Goal: Task Accomplishment & Management: Complete application form

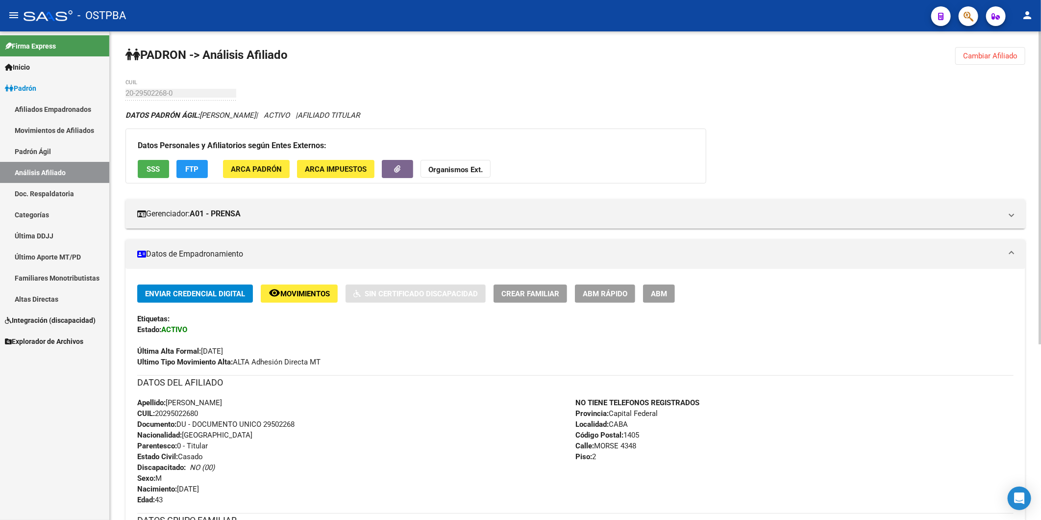
click at [953, 59] on div "PADRON -> Análisis Afiliado Cambiar Afiliado 20-29502268-0 CUIL DATOS PADRÓN ÁG…" at bounding box center [576, 411] width 932 height 761
click at [989, 51] on span "Cambiar Afiliado" at bounding box center [991, 55] width 54 height 9
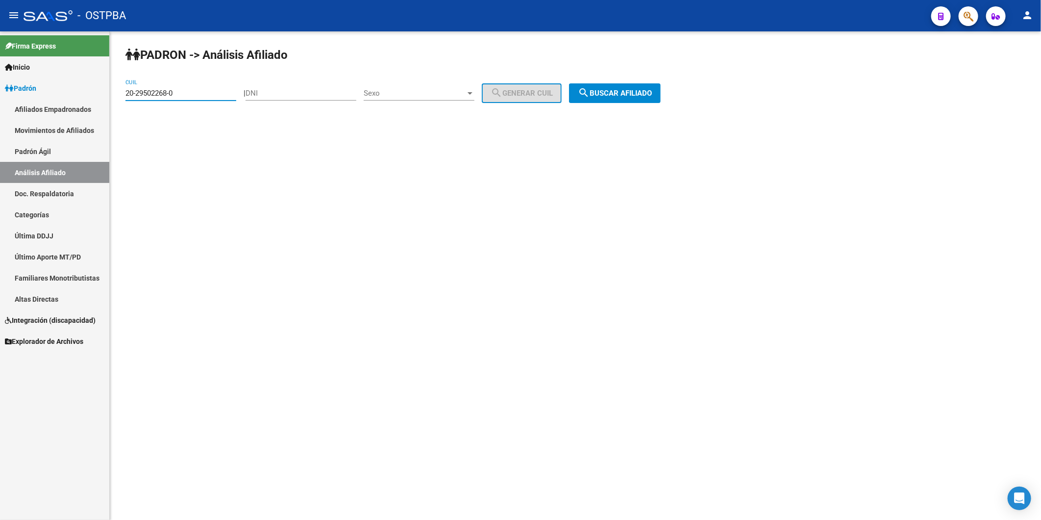
drag, startPoint x: 226, startPoint y: 92, endPoint x: -2, endPoint y: 131, distance: 231.9
click at [0, 131] on html "menu - OSTPBA person Firma Express Inicio Calendario SSS Instructivos Contacto …" at bounding box center [520, 260] width 1041 height 520
paste input "35166787-8"
type input "20-35166787-8"
click at [640, 95] on span "search Buscar afiliado" at bounding box center [615, 93] width 74 height 9
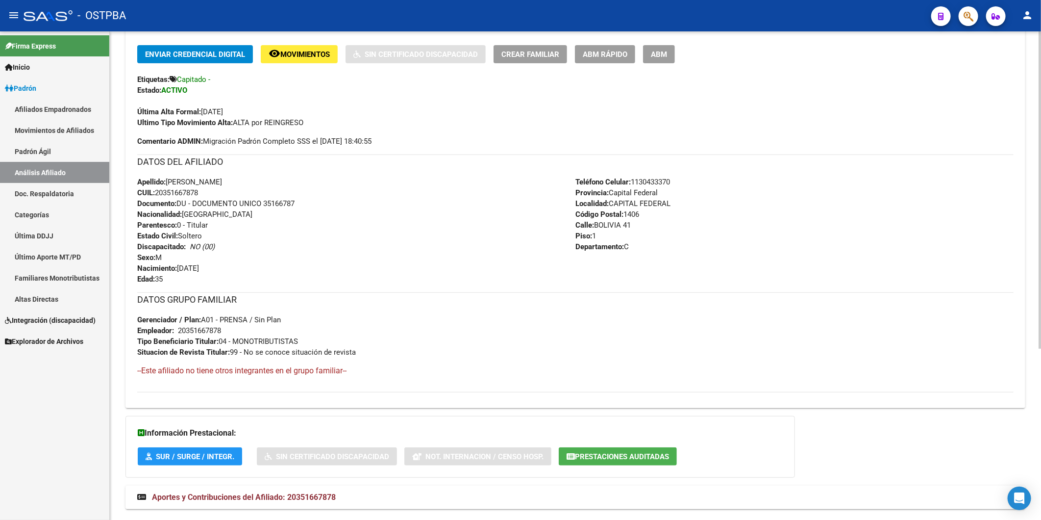
scroll to position [263, 0]
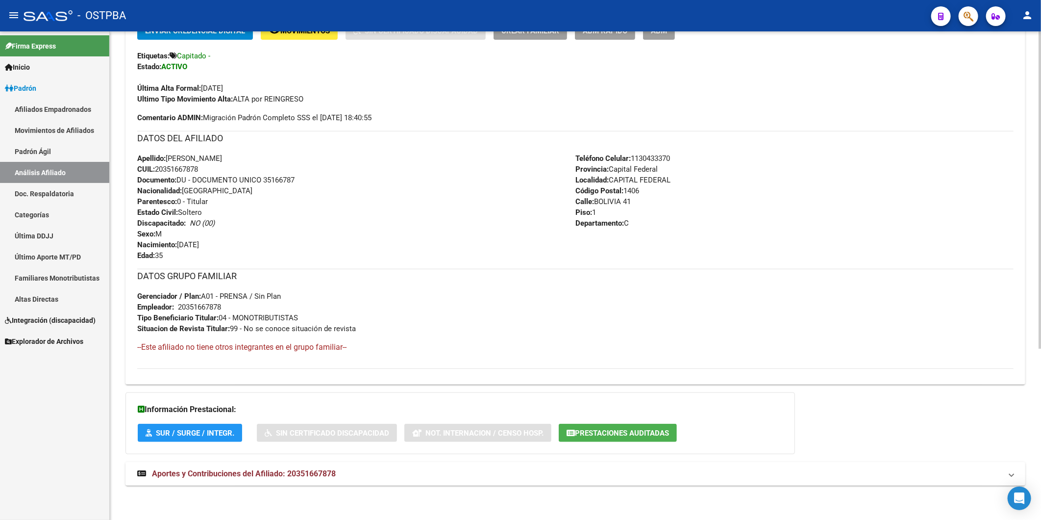
click at [323, 471] on span "Aportes y Contribuciones del Afiliado: 20351667878" at bounding box center [244, 473] width 184 height 9
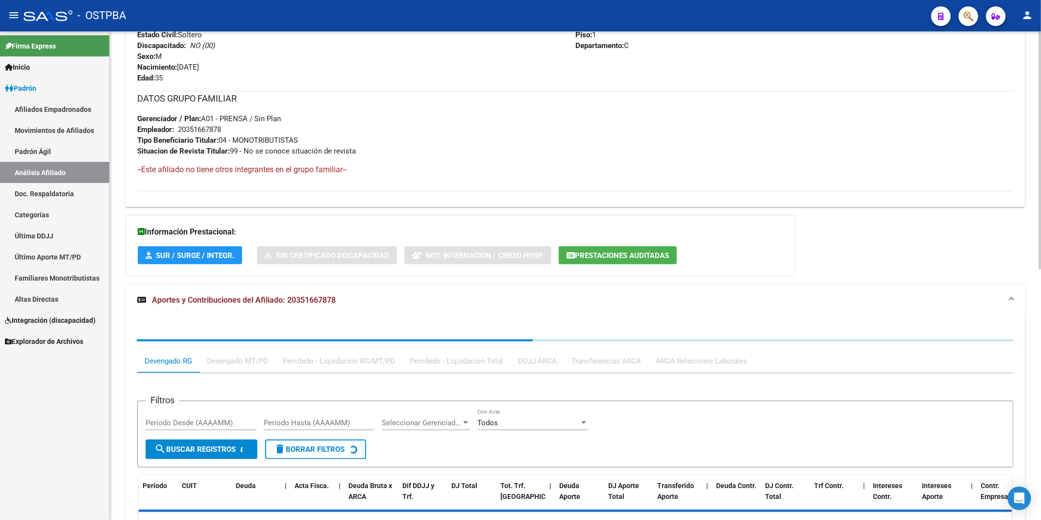
scroll to position [515, 0]
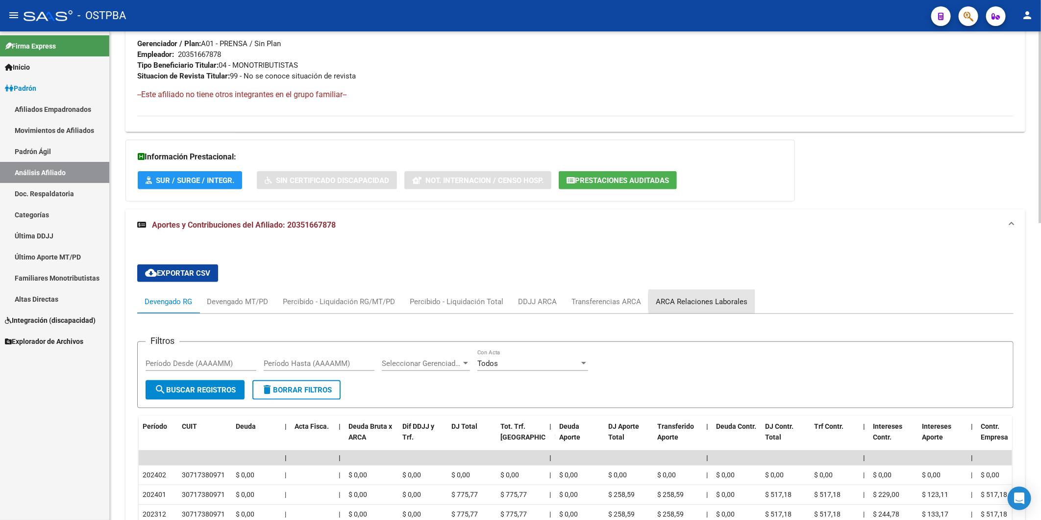
click at [707, 302] on div "ARCA Relaciones Laborales" at bounding box center [702, 301] width 92 height 11
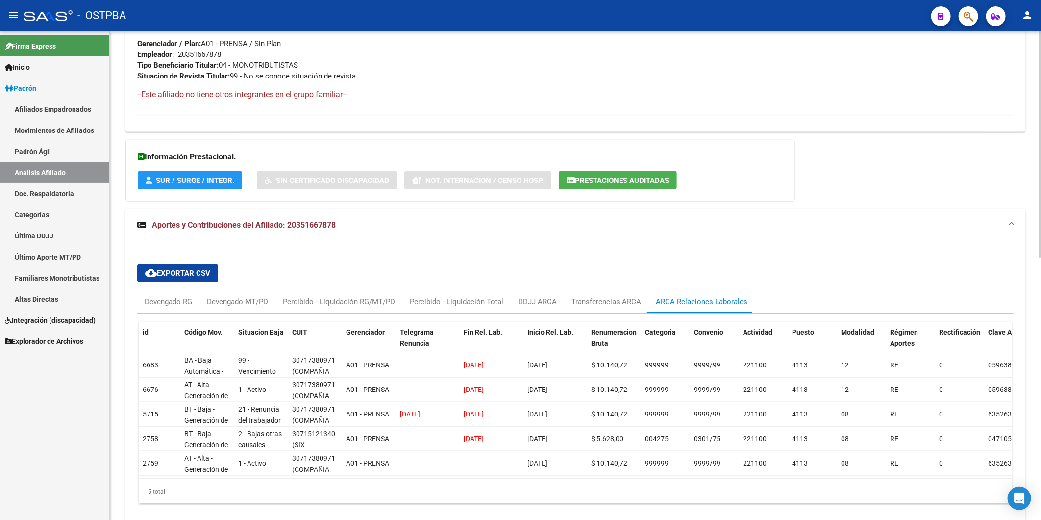
click at [728, 194] on div "Información Prestacional: SUR / SURGE / INTEGR. Sin Certificado Discapacidad No…" at bounding box center [461, 171] width 670 height 62
click at [46, 177] on link "Análisis Afiliado" at bounding box center [54, 172] width 109 height 21
click at [26, 70] on span "Inicio" at bounding box center [17, 67] width 25 height 11
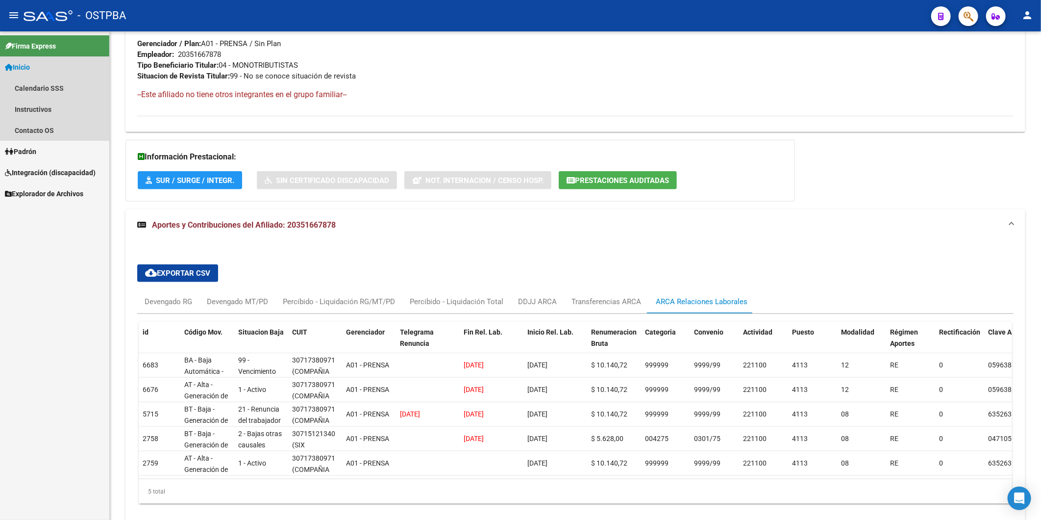
click at [24, 66] on span "Inicio" at bounding box center [17, 67] width 25 height 11
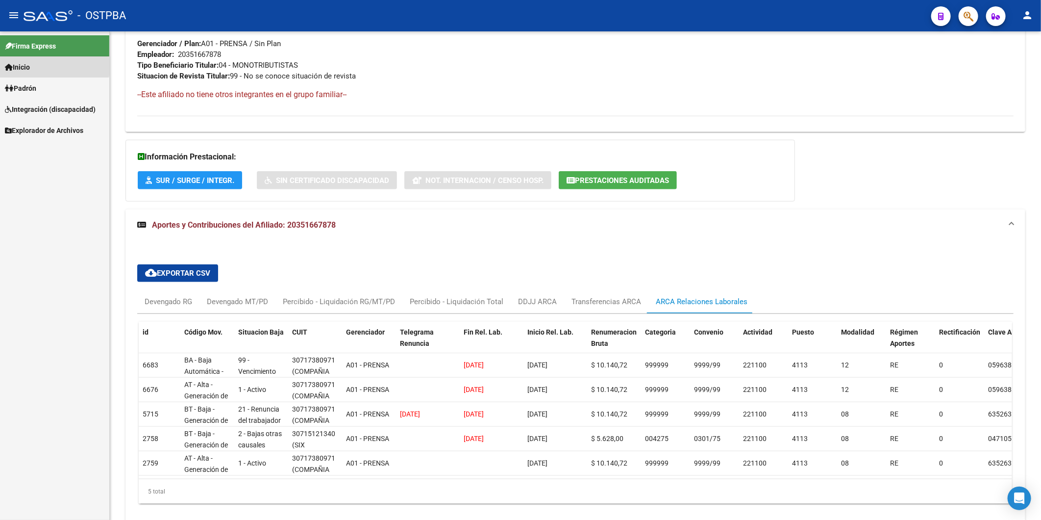
click at [24, 66] on span "Inicio" at bounding box center [17, 67] width 25 height 11
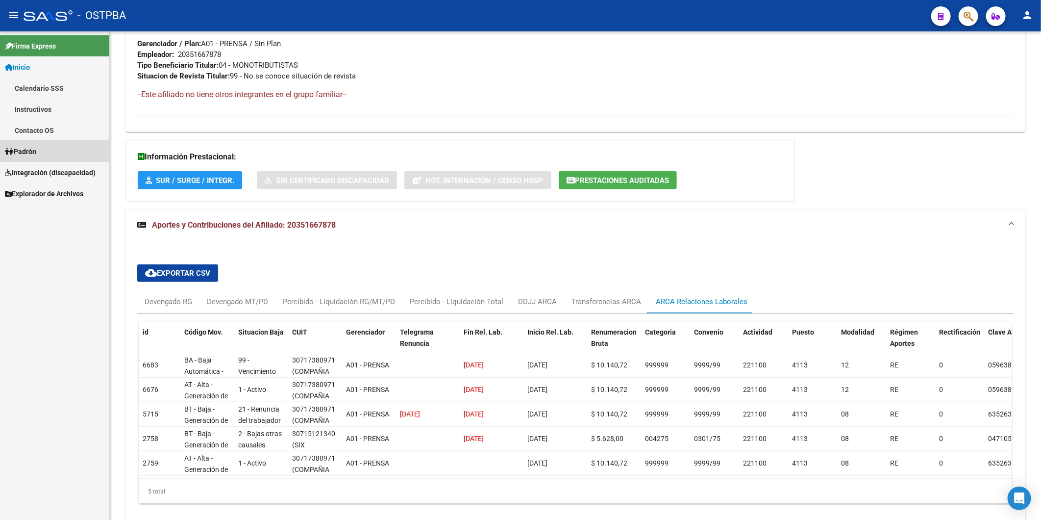
click at [27, 153] on span "Padrón" at bounding box center [20, 151] width 31 height 11
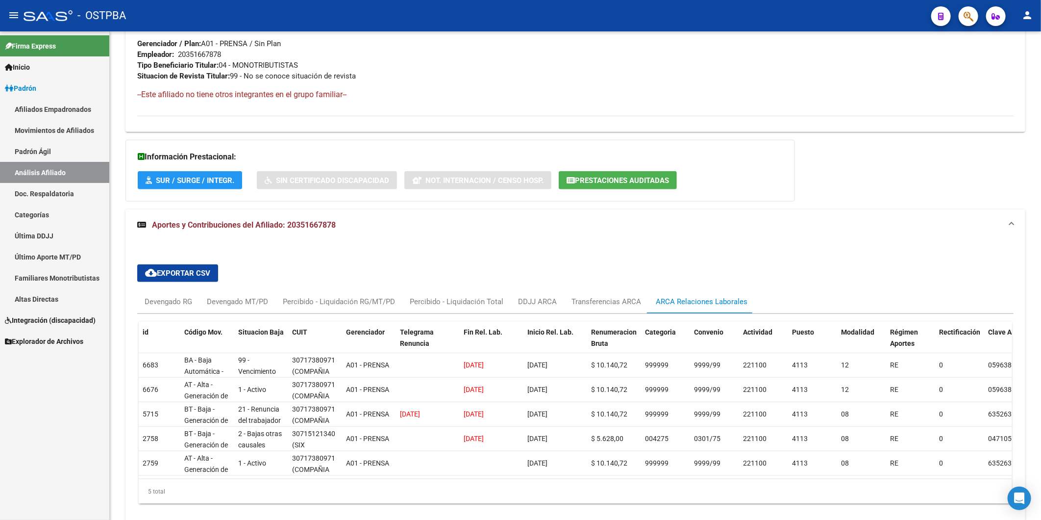
click at [40, 168] on link "Análisis Afiliado" at bounding box center [54, 172] width 109 height 21
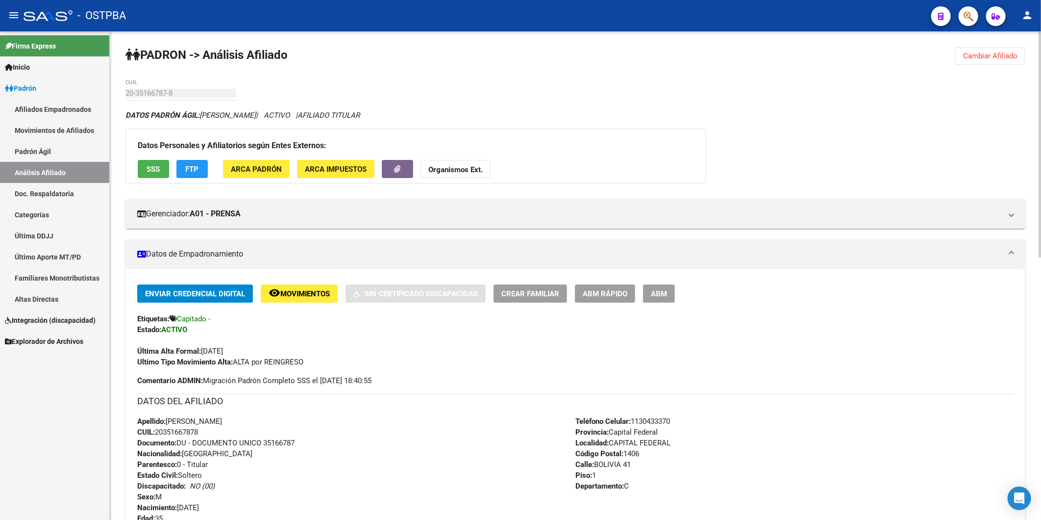
click at [977, 52] on span "Cambiar Afiliado" at bounding box center [991, 55] width 54 height 9
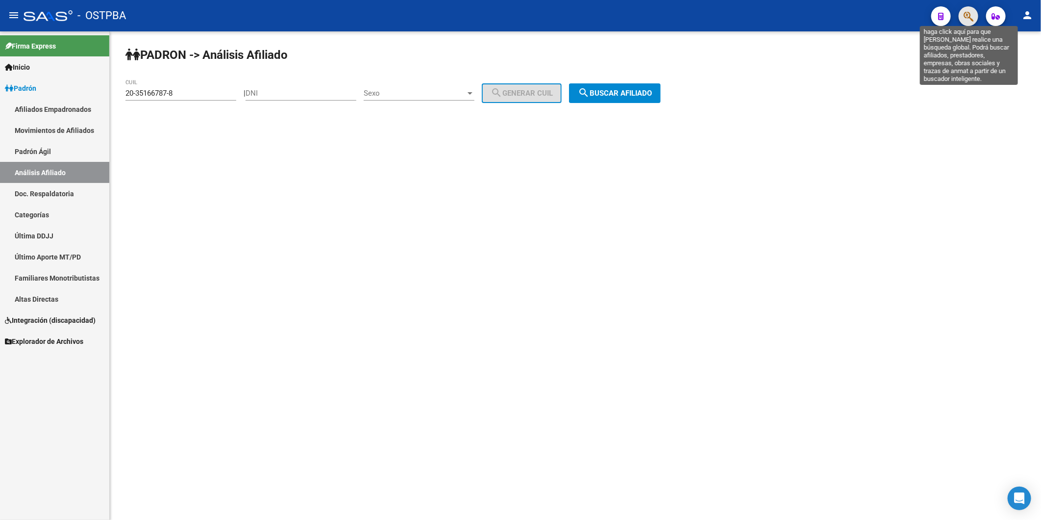
click at [968, 19] on icon "button" at bounding box center [969, 16] width 10 height 11
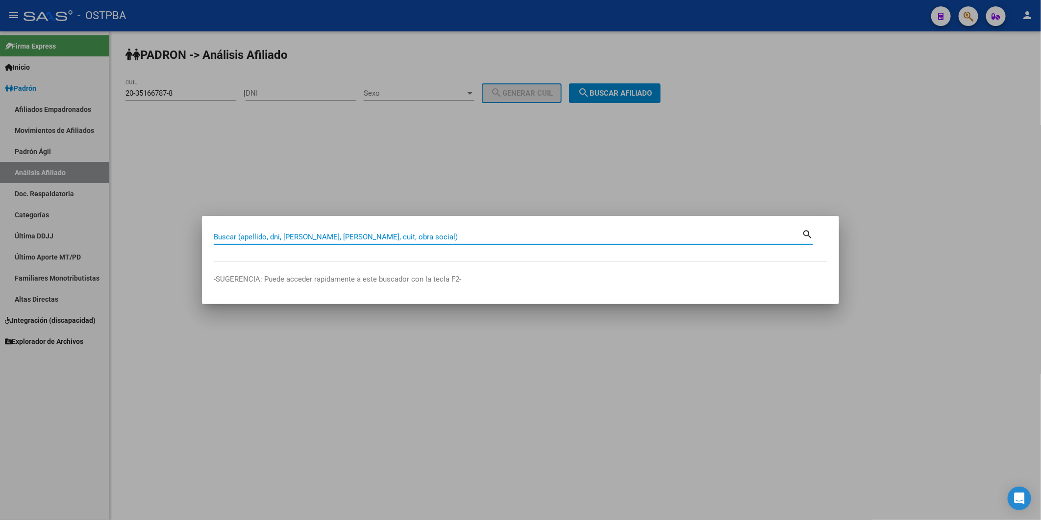
click at [368, 239] on input "Buscar (apellido, dni, cuil, nro traspaso, cuit, obra social)" at bounding box center [508, 236] width 588 height 9
type input "bernis"
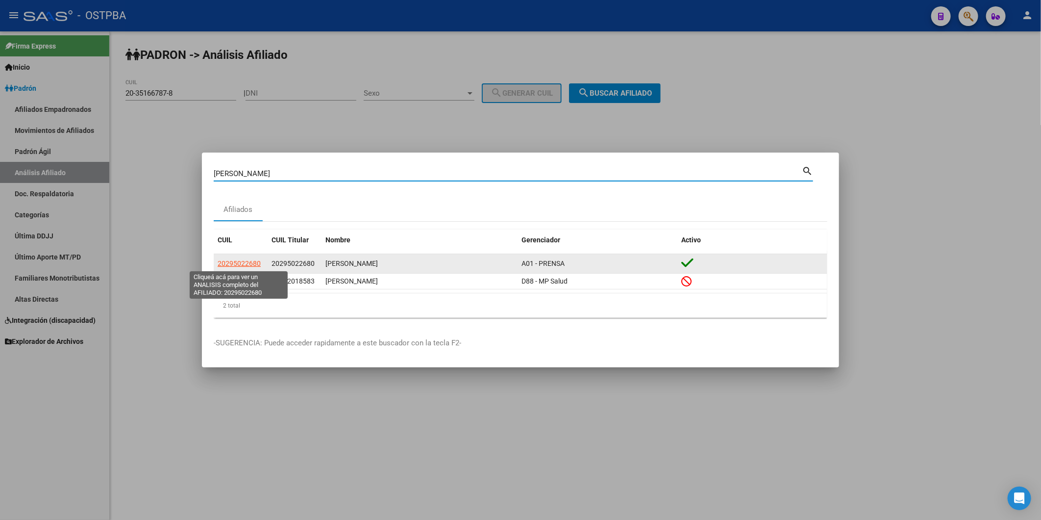
click at [238, 261] on span "20295022680" at bounding box center [239, 263] width 43 height 8
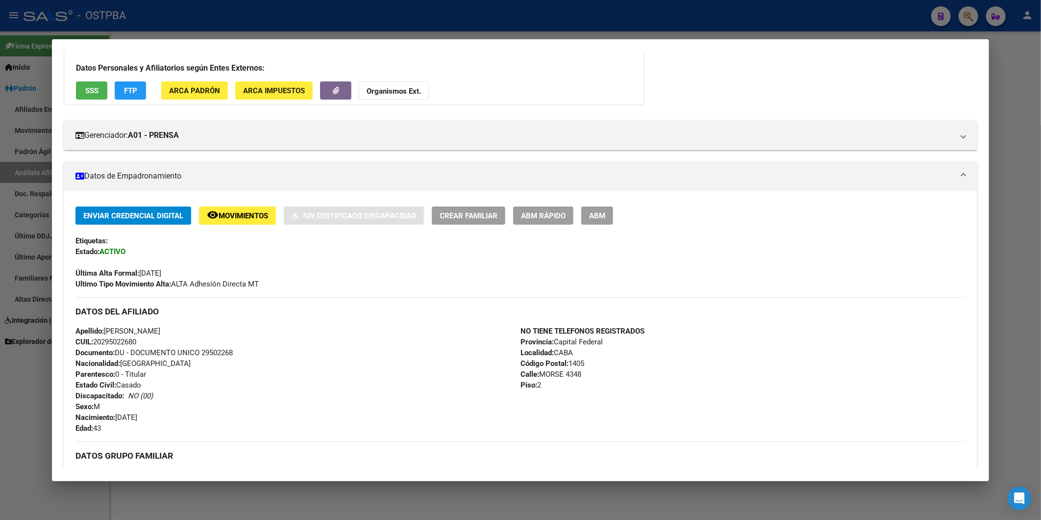
scroll to position [54, 0]
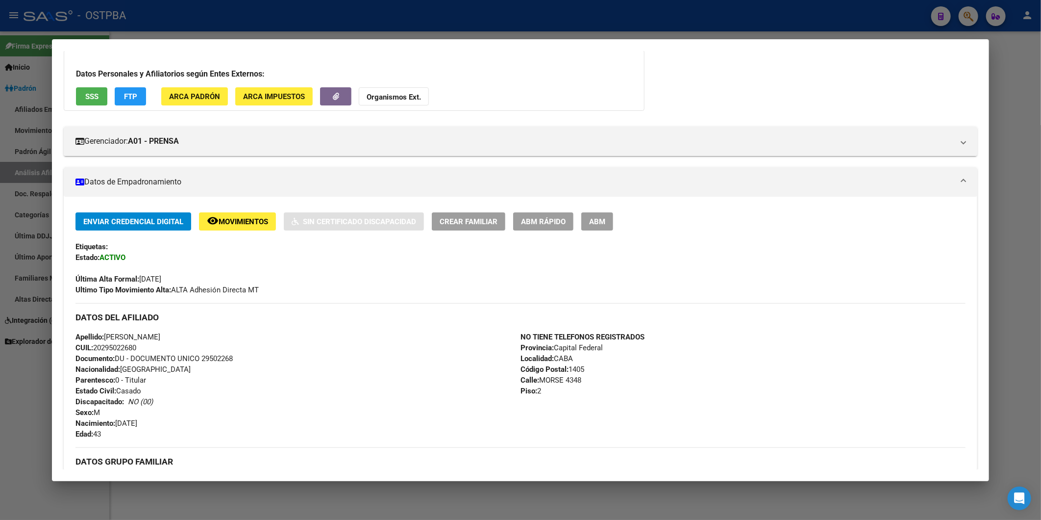
click at [552, 217] on span "ABM Rápido" at bounding box center [543, 221] width 45 height 9
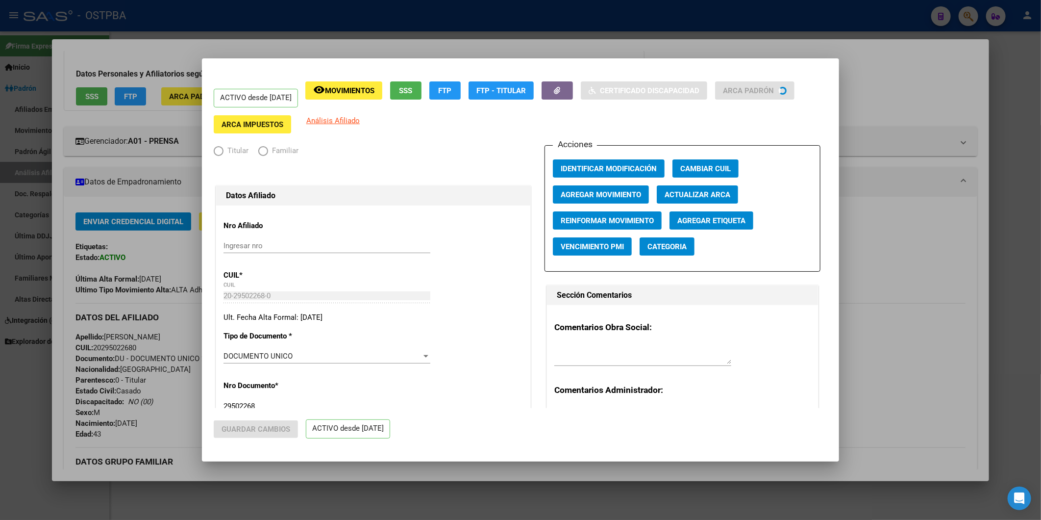
radio input "true"
type input "20-29502268-0"
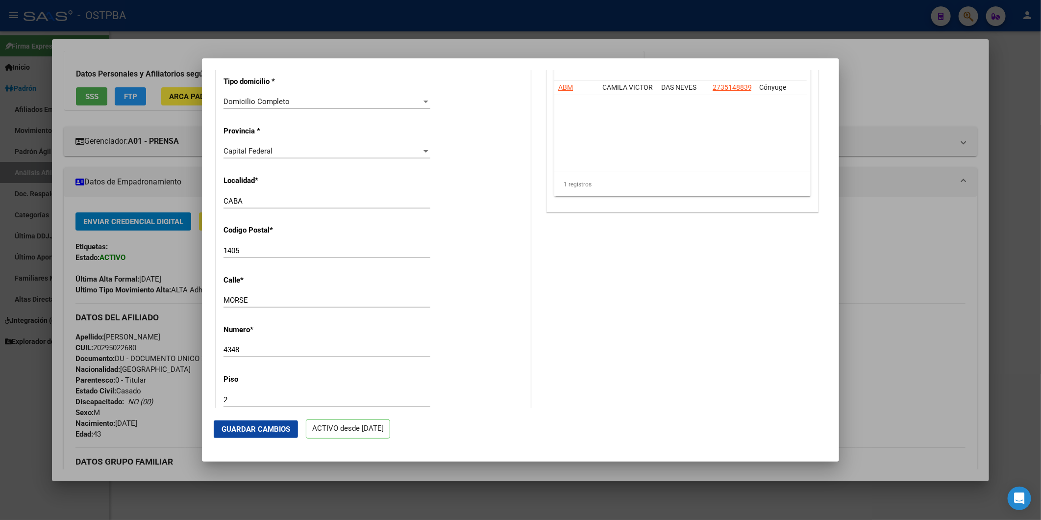
scroll to position [1035, 0]
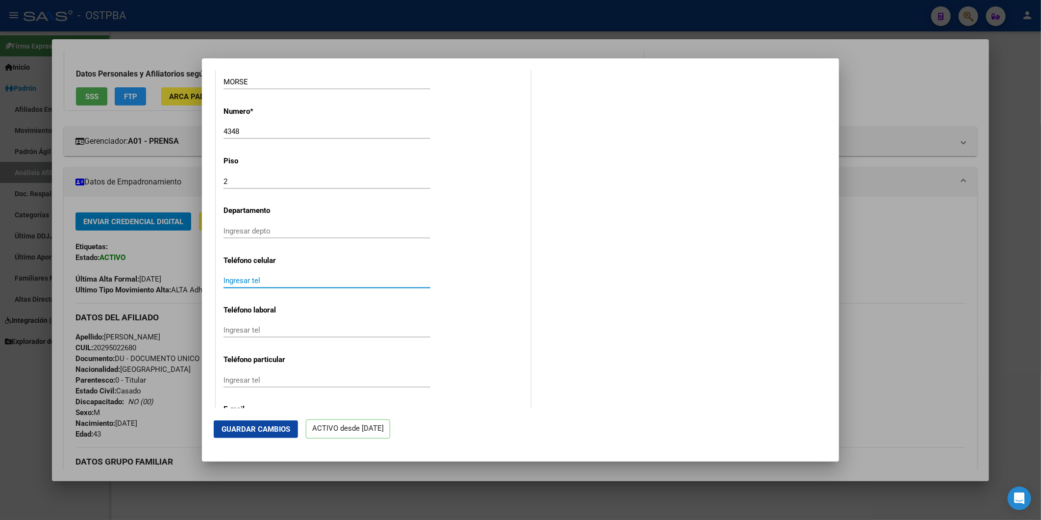
click at [248, 282] on input "Ingresar tel" at bounding box center [327, 280] width 207 height 9
paste input "20295022680"
type input "20295022680"
drag, startPoint x: 291, startPoint y: 284, endPoint x: 215, endPoint y: 284, distance: 76.0
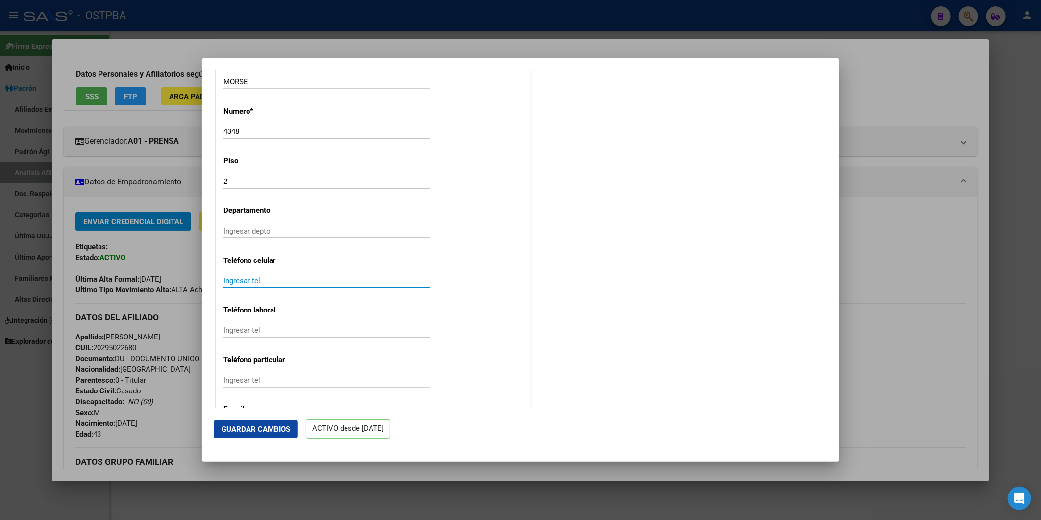
click at [297, 285] on input "Ingresar tel" at bounding box center [327, 280] width 207 height 9
paste input "1132756770"
drag, startPoint x: 283, startPoint y: 288, endPoint x: 154, endPoint y: 260, distance: 131.5
click at [208, 290] on mat-dialog-content "ACTIVO desde 01/09/2025 remove_red_eye Movimientos SSS FTP Sin Certificado Disc…" at bounding box center [520, 239] width 637 height 338
type input "1132756770"
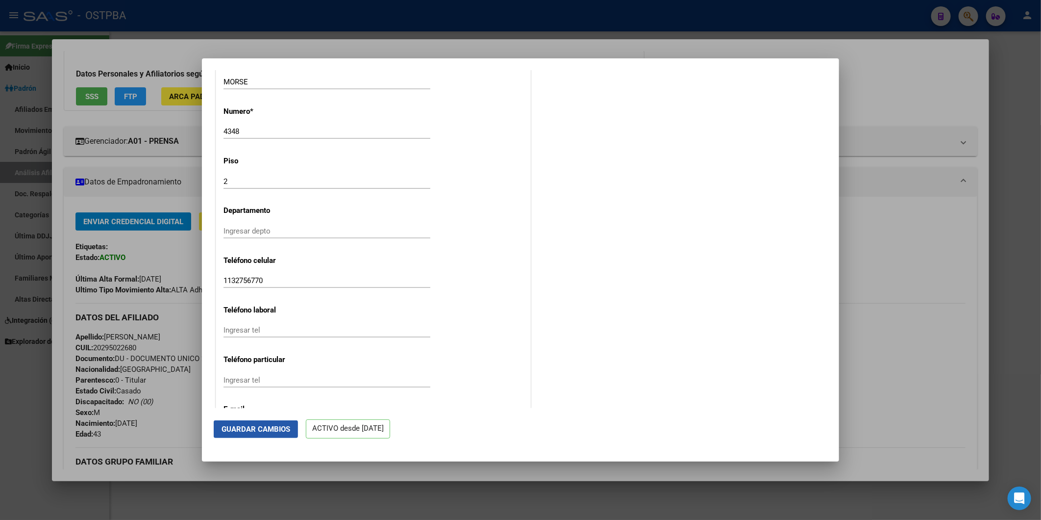
click at [275, 430] on span "Guardar Cambios" at bounding box center [256, 429] width 69 height 9
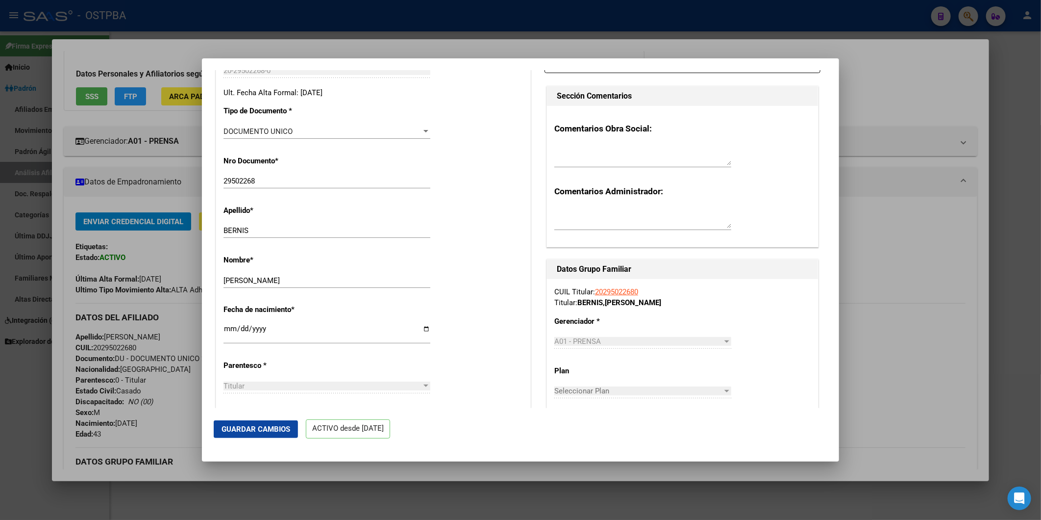
scroll to position [0, 0]
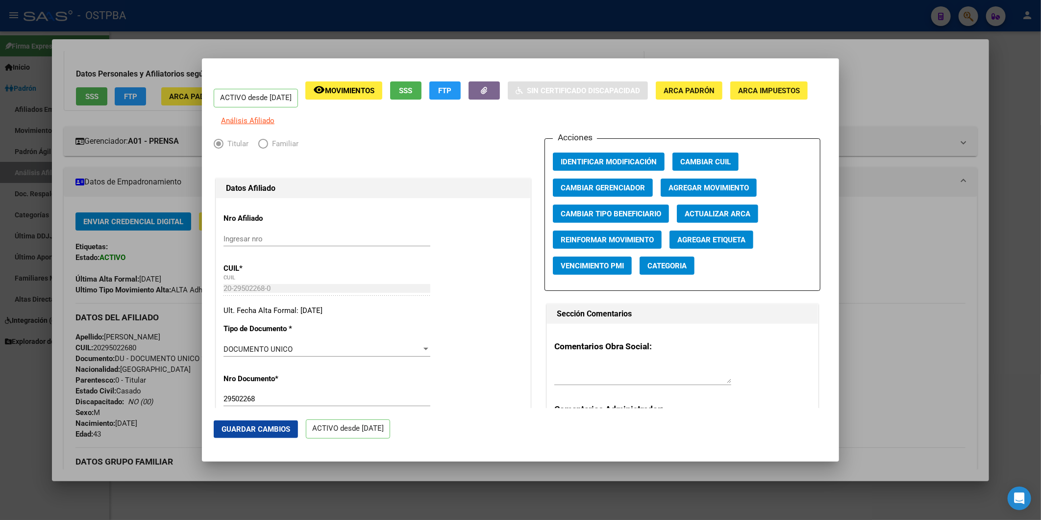
click at [872, 239] on div at bounding box center [520, 260] width 1041 height 520
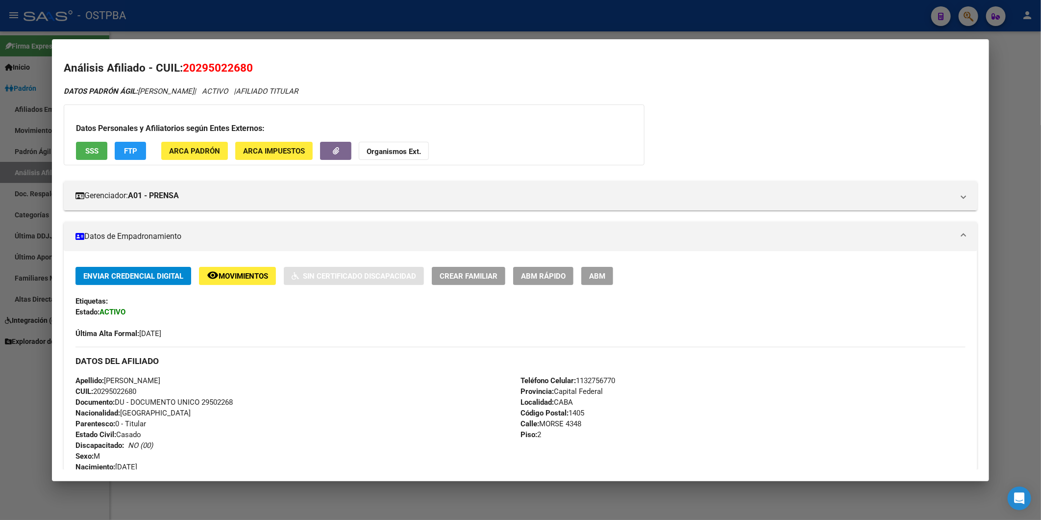
click at [1032, 74] on div at bounding box center [520, 260] width 1041 height 520
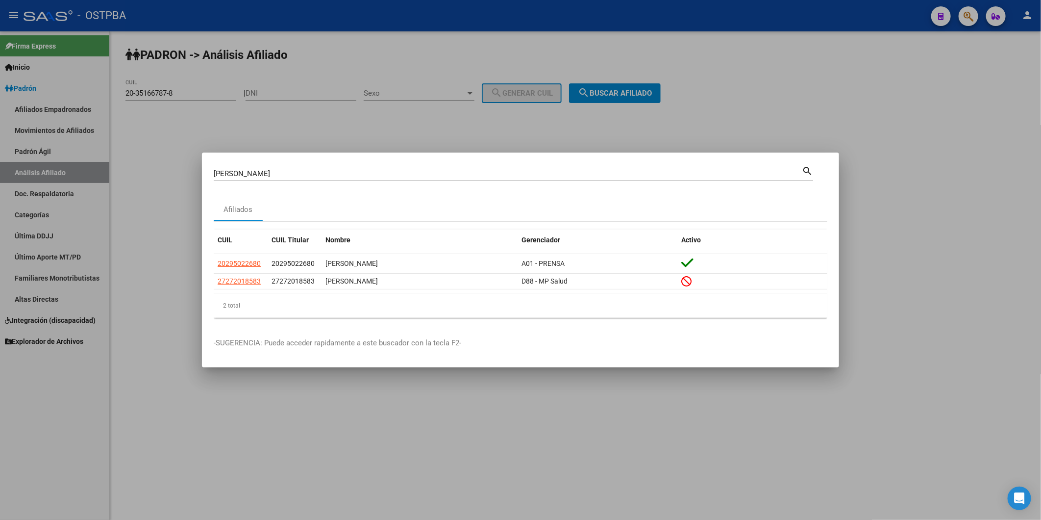
click at [877, 101] on div at bounding box center [520, 260] width 1041 height 520
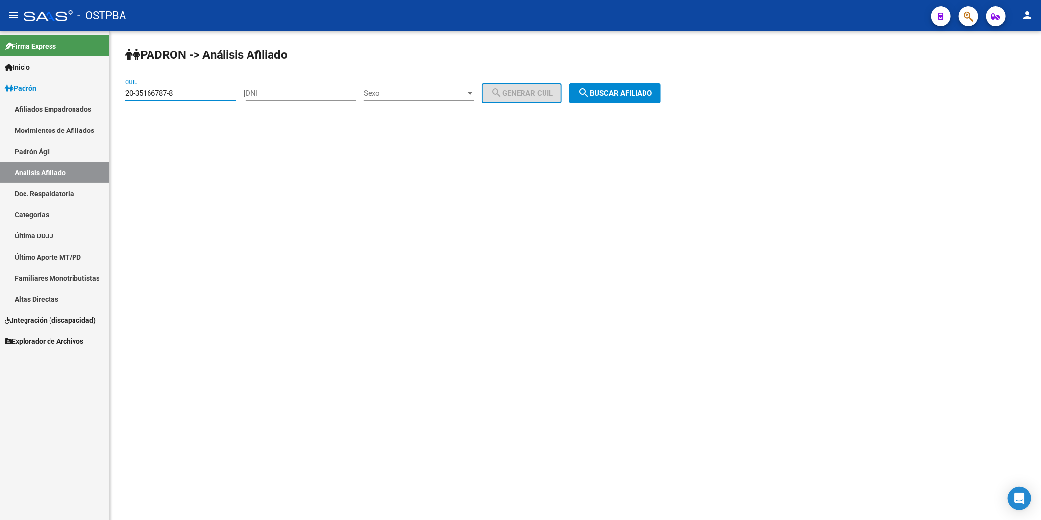
drag, startPoint x: 226, startPoint y: 95, endPoint x: 34, endPoint y: 102, distance: 191.4
click at [34, 102] on mat-sidenav-container "Firma Express Inicio Calendario SSS Instructivos Contacto OS Padrón Afiliados E…" at bounding box center [520, 275] width 1041 height 488
click at [261, 95] on input "DNI" at bounding box center [301, 93] width 111 height 9
paste input "38585587"
type input "38585587"
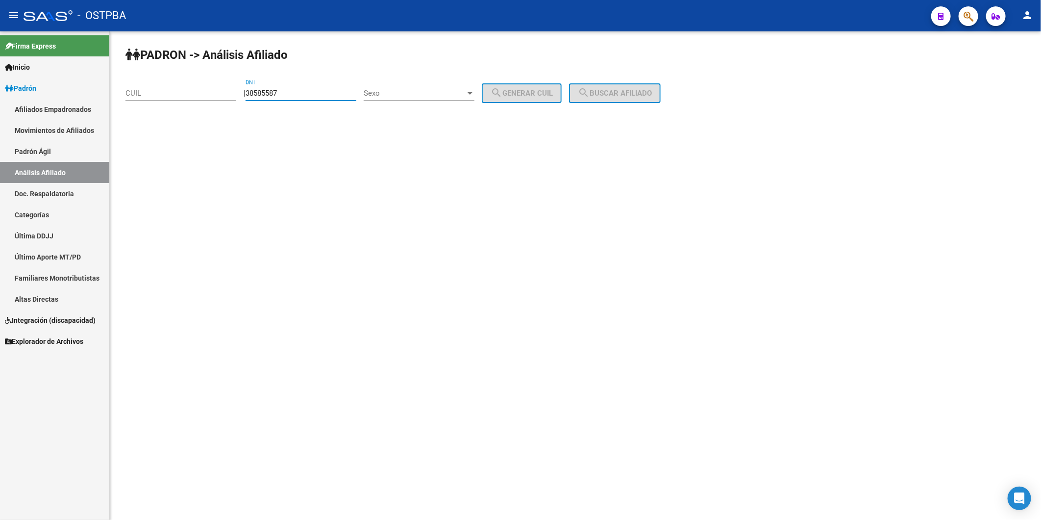
click at [473, 94] on div at bounding box center [470, 93] width 5 height 2
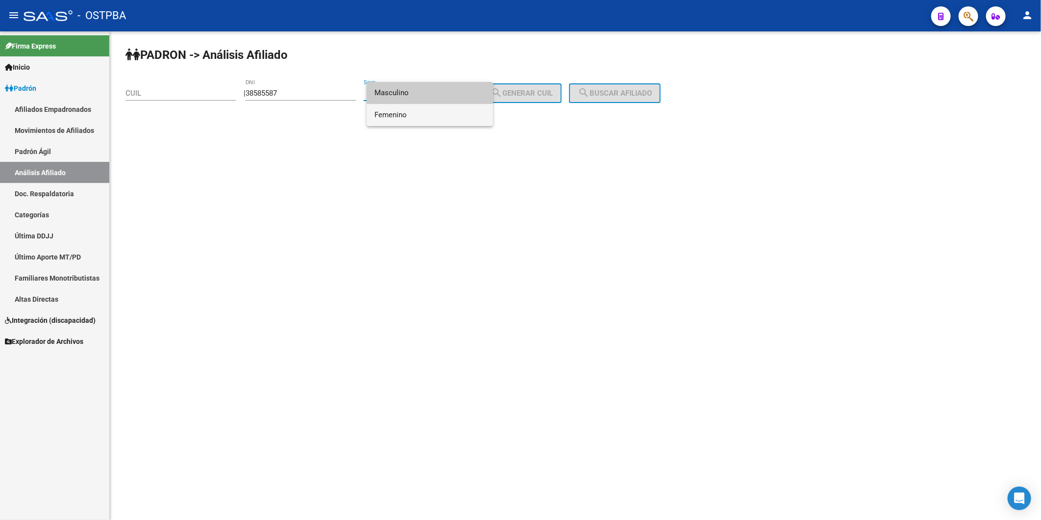
click at [432, 117] on span "Femenino" at bounding box center [430, 115] width 111 height 22
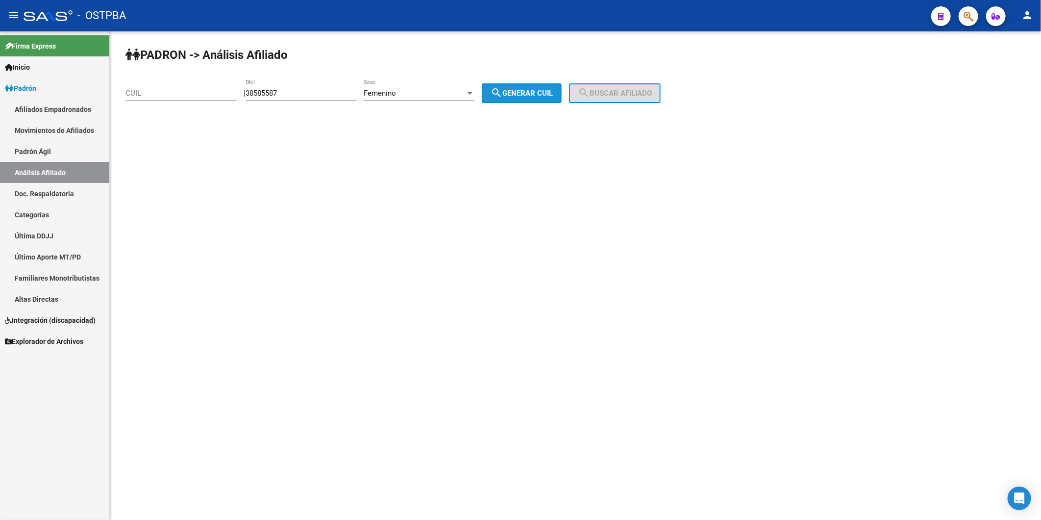
drag, startPoint x: 535, startPoint y: 91, endPoint x: 625, endPoint y: 100, distance: 90.2
click at [538, 91] on span "search Generar CUIL" at bounding box center [522, 93] width 62 height 9
type input "27-38585587-2"
click at [624, 94] on span "search Buscar afiliado" at bounding box center [615, 93] width 74 height 9
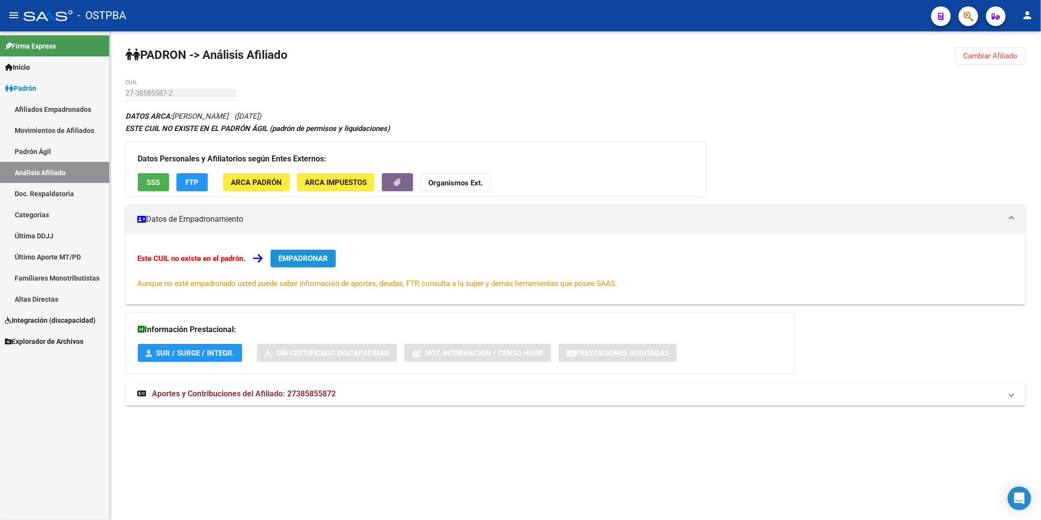
click at [296, 254] on button "EMPADRONAR" at bounding box center [303, 259] width 65 height 18
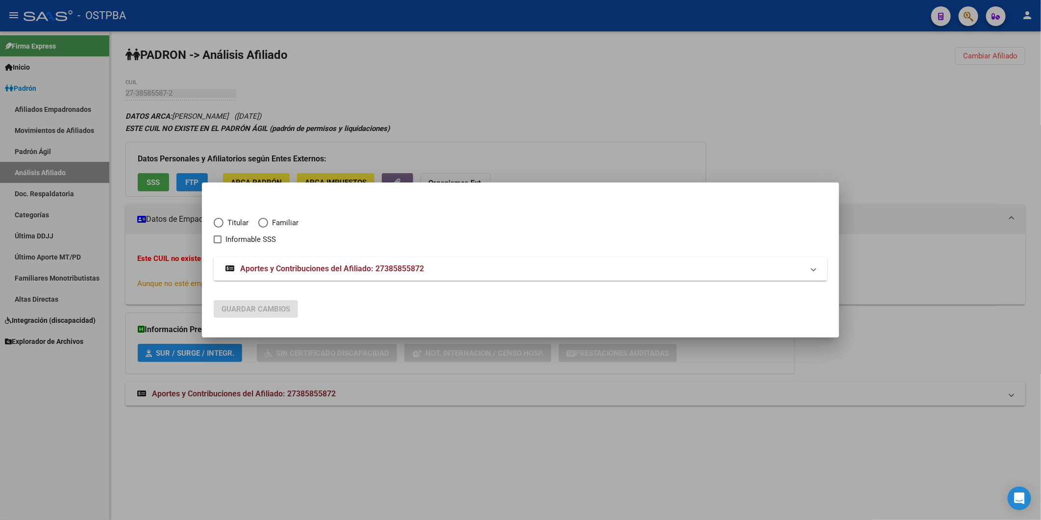
click at [560, 136] on div at bounding box center [520, 260] width 1041 height 520
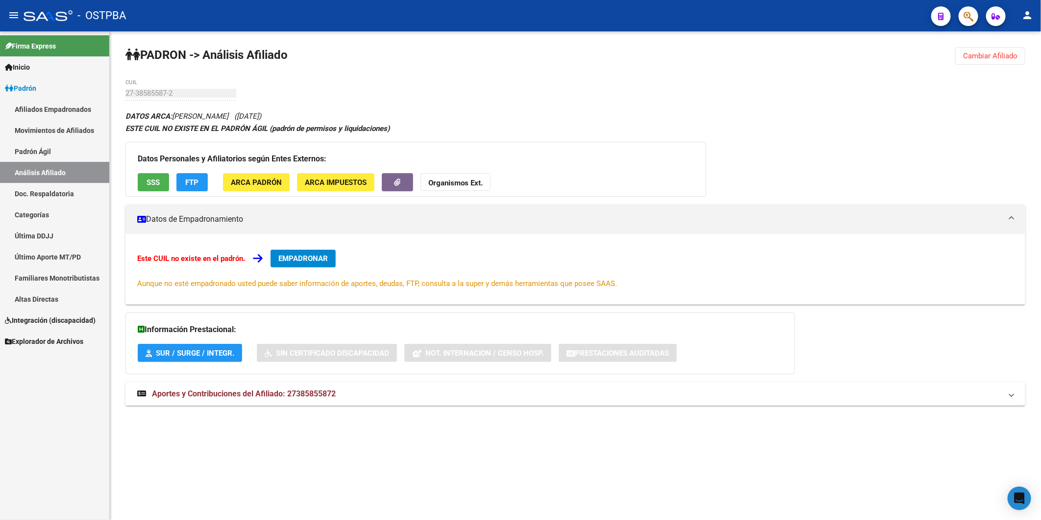
click at [988, 51] on span "Cambiar Afiliado" at bounding box center [991, 55] width 54 height 9
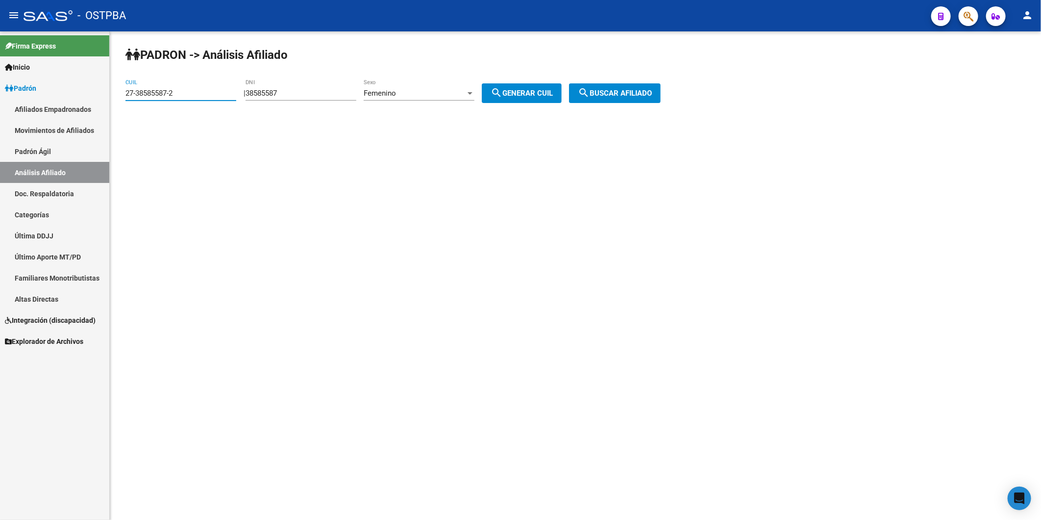
drag, startPoint x: 191, startPoint y: 92, endPoint x: 99, endPoint y: 90, distance: 92.7
click at [99, 90] on mat-sidenav-container "Firma Express Inicio Calendario SSS Instructivos Contacto OS Padrón Afiliados E…" at bounding box center [520, 275] width 1041 height 488
drag, startPoint x: 309, startPoint y: 94, endPoint x: 228, endPoint y: 120, distance: 85.4
click at [252, 94] on div "| 38585587 DNI Femenino Sexo search Generar CUIL" at bounding box center [407, 93] width 326 height 9
paste input "928763"
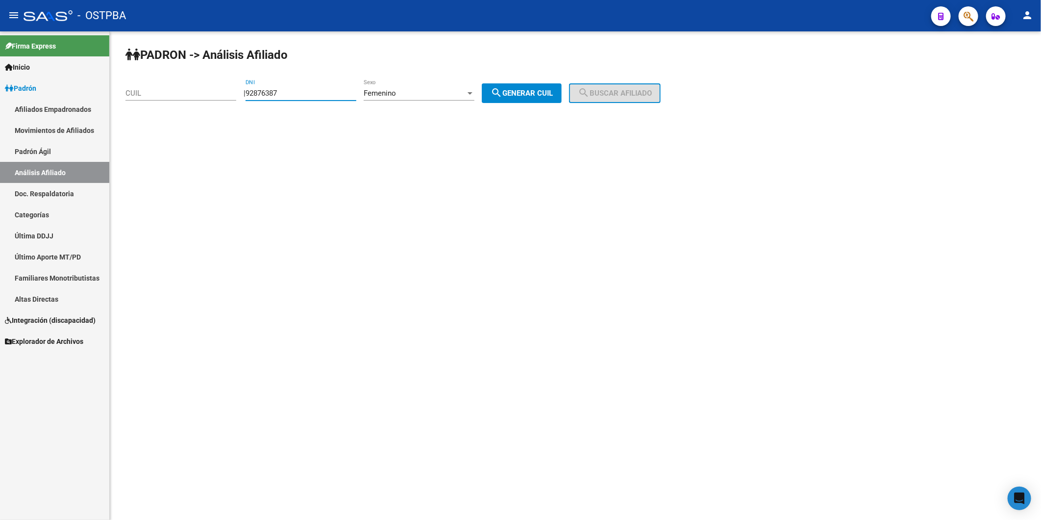
type input "92876387"
click at [516, 94] on span "search Generar CUIL" at bounding box center [522, 93] width 62 height 9
type input "27-92876387-6"
click at [608, 97] on span "search Buscar afiliado" at bounding box center [615, 93] width 74 height 9
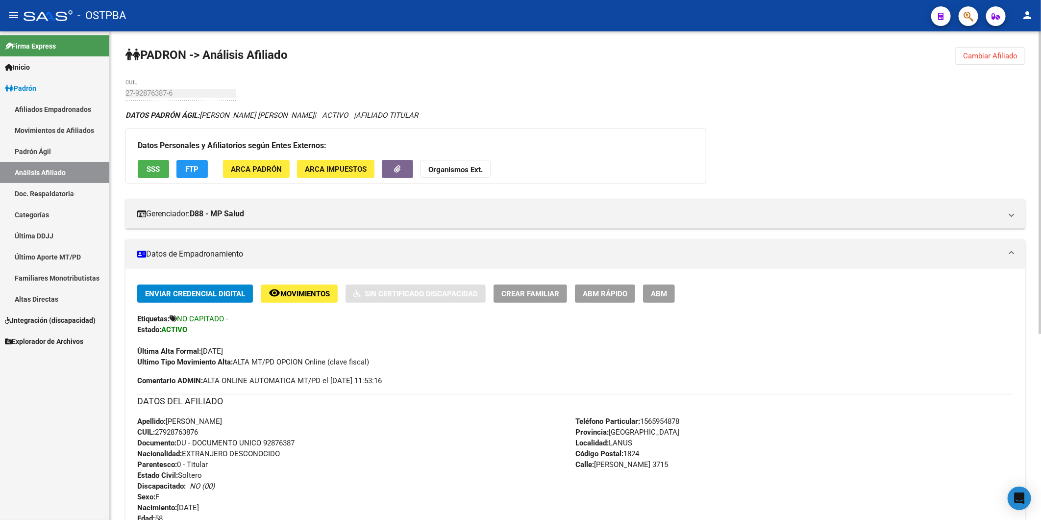
click at [484, 69] on div "PADRON -> Análisis Afiliado Cambiar Afiliado 27-92876387-6 CUIL DATOS PADRÓN ÁG…" at bounding box center [576, 424] width 932 height 786
click at [1009, 60] on button "Cambiar Afiliado" at bounding box center [991, 56] width 70 height 18
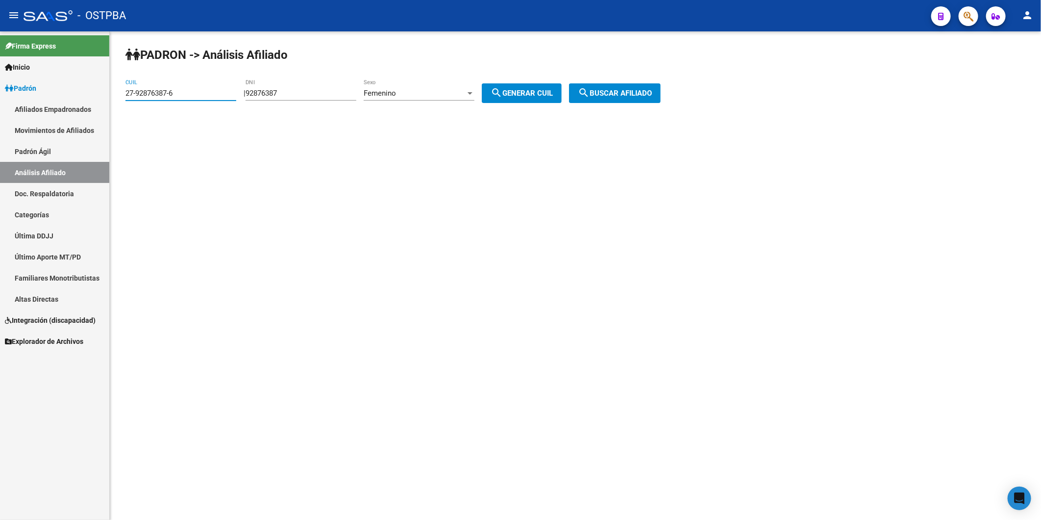
drag, startPoint x: 217, startPoint y: 91, endPoint x: -2, endPoint y: 116, distance: 220.7
click at [0, 116] on html "menu - OSTPBA person Firma Express Inicio Calendario SSS Instructivos Contacto …" at bounding box center [520, 260] width 1041 height 520
drag, startPoint x: 310, startPoint y: 91, endPoint x: 233, endPoint y: 91, distance: 76.5
click at [249, 91] on div "| 92876387 DNI Femenino Sexo search Generar CUIL" at bounding box center [407, 93] width 326 height 9
paste input "34112464"
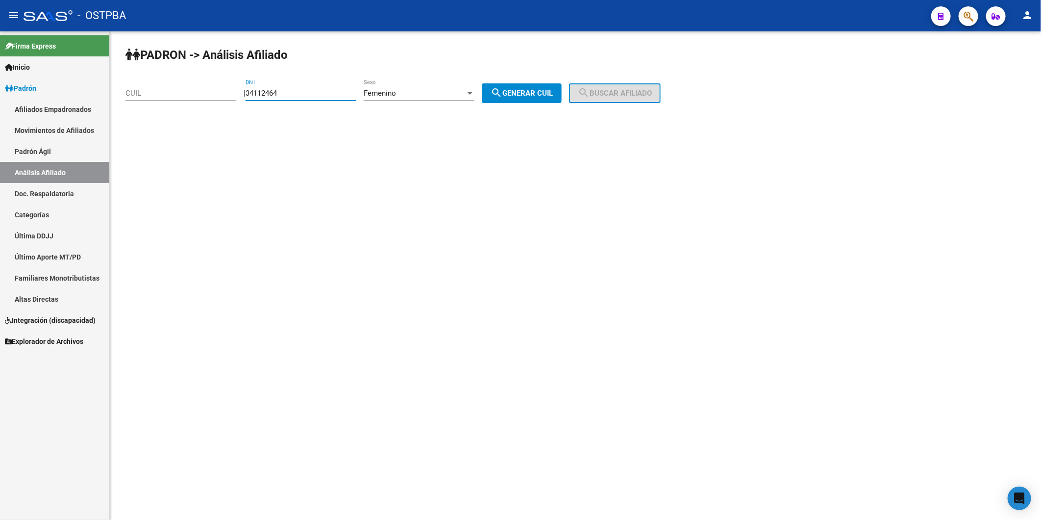
type input "34112464"
click at [257, 324] on mat-sidenav-content "PADRON -> Análisis Afiliado CUIL | 34112464 DNI Femenino Sexo search Generar CU…" at bounding box center [576, 275] width 932 height 488
click at [239, 315] on mat-sidenav-content "PADRON -> Análisis Afiliado CUIL | 34112464 DNI Femenino Sexo search Generar CU…" at bounding box center [576, 275] width 932 height 488
click at [540, 90] on span "search Generar CUIL" at bounding box center [522, 93] width 62 height 9
type input "27-34112464-1"
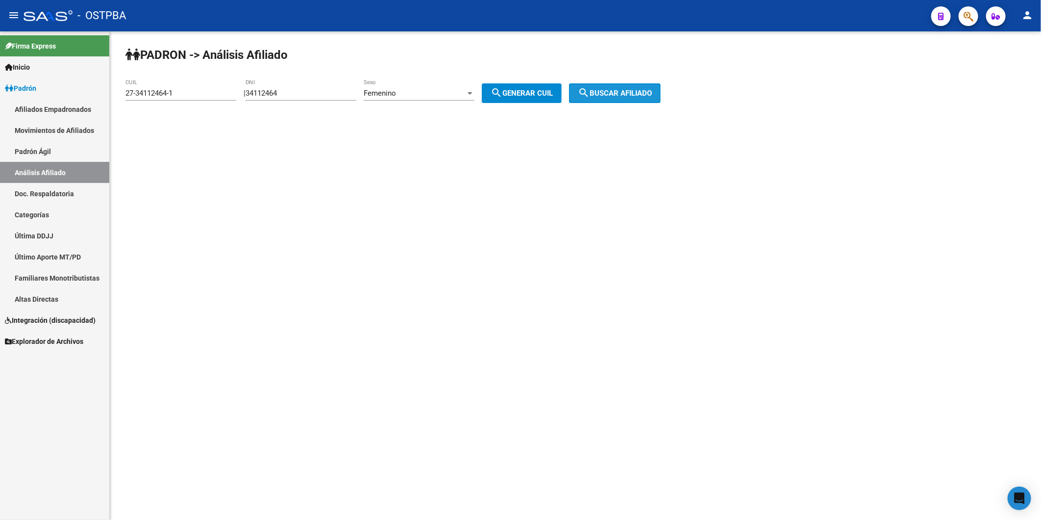
click at [606, 91] on span "search Buscar afiliado" at bounding box center [615, 93] width 74 height 9
